Goal: Task Accomplishment & Management: Manage account settings

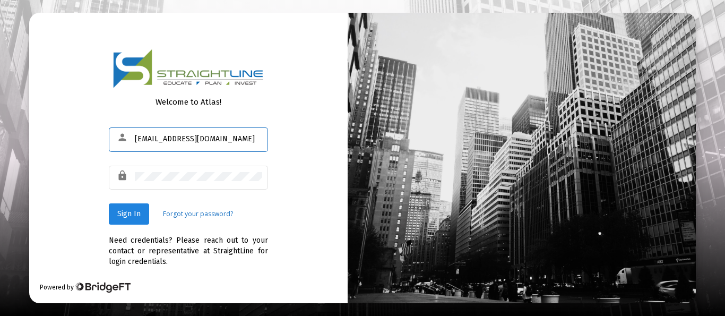
type input "[EMAIL_ADDRESS][DOMAIN_NAME]"
click at [124, 214] on span "Sign In" at bounding box center [128, 213] width 23 height 9
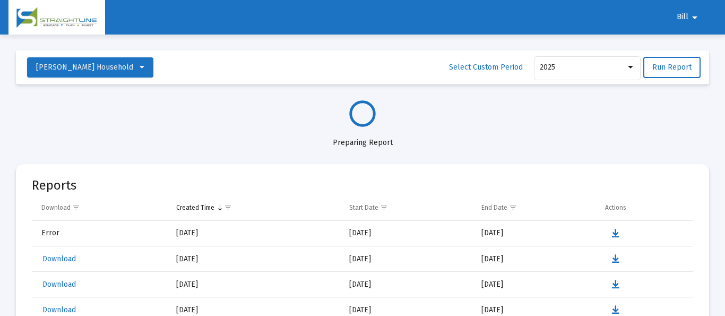
select select "View all"
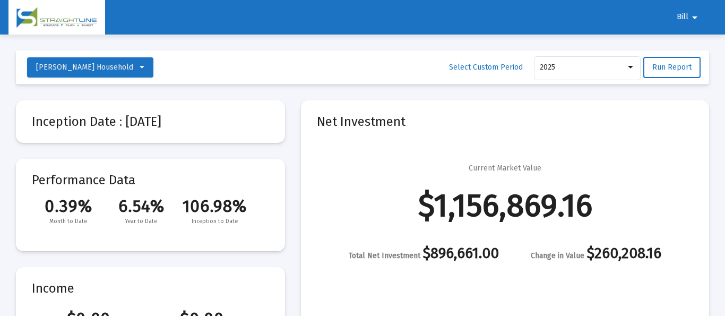
scroll to position [510, 0]
click at [692, 18] on mat-icon "arrow_drop_down" at bounding box center [694, 17] width 13 height 21
click at [695, 49] on button "Logout" at bounding box center [694, 44] width 59 height 25
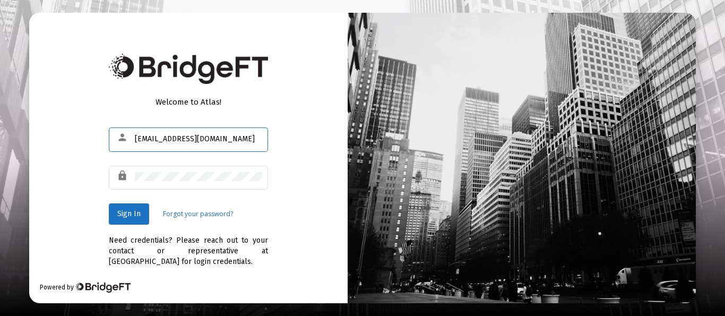
type input "[EMAIL_ADDRESS][DOMAIN_NAME]"
